Goal: Task Accomplishment & Management: Manage account settings

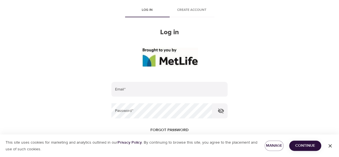
scroll to position [56, 0]
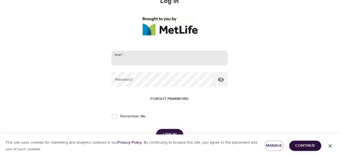
click at [168, 57] on input "email" at bounding box center [169, 58] width 116 height 15
type input "[EMAIL_ADDRESS][DOMAIN_NAME]"
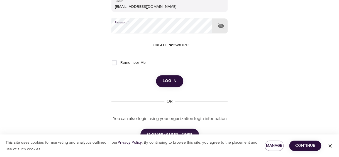
scroll to position [111, 0]
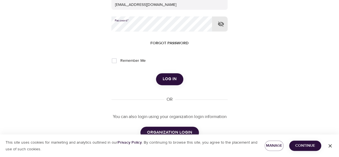
click at [331, 146] on icon "button" at bounding box center [330, 146] width 6 height 6
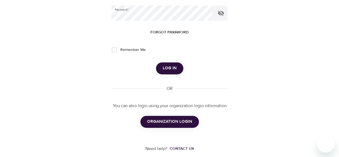
scroll to position [128, 0]
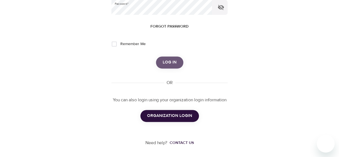
click at [169, 63] on span "Log in" at bounding box center [169, 62] width 14 height 7
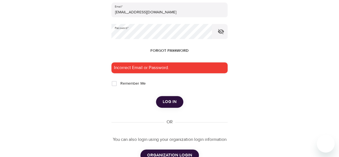
scroll to position [139, 0]
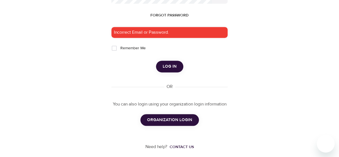
click at [167, 120] on span "ORGANIZATION LOGIN" at bounding box center [169, 119] width 45 height 7
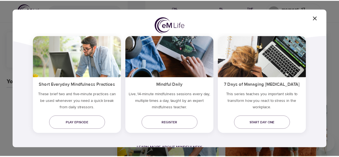
scroll to position [56, 0]
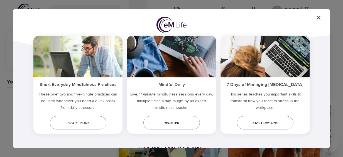
click at [219, 137] on div "Do you need quick relief ? Short Everyday Mindfulness Practices These brief two…" at bounding box center [171, 90] width 299 height 146
click at [318, 15] on icon "button" at bounding box center [318, 17] width 7 height 7
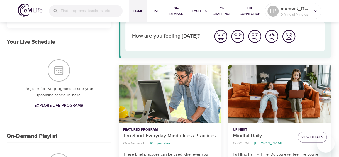
scroll to position [0, 0]
